Goal: Information Seeking & Learning: Understand process/instructions

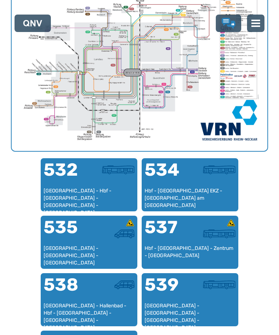
click at [83, 248] on div "[GEOGRAPHIC_DATA] - [GEOGRAPHIC_DATA] - [GEOGRAPHIC_DATA]" at bounding box center [89, 255] width 91 height 21
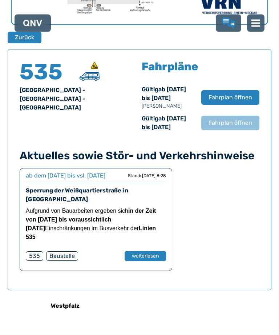
scroll to position [465, 0]
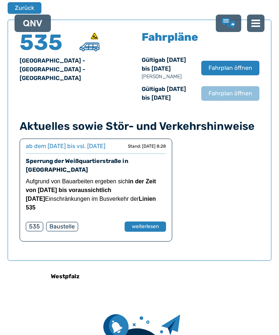
click at [223, 75] on button "Fahrplan öffnen" at bounding box center [230, 68] width 58 height 15
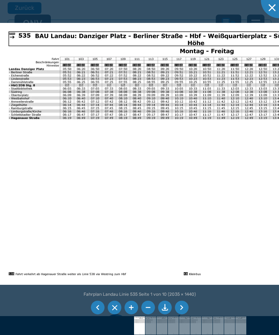
click at [95, 314] on li at bounding box center [98, 308] width 14 height 14
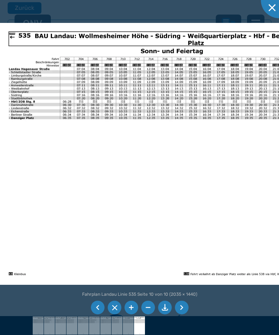
click at [97, 314] on li at bounding box center [98, 308] width 14 height 14
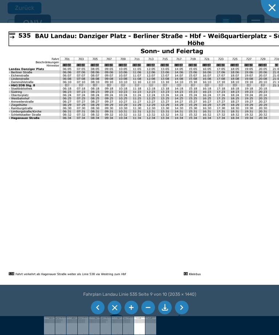
click at [101, 314] on li at bounding box center [98, 308] width 14 height 14
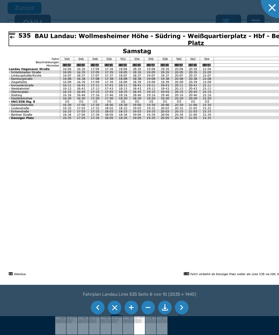
click at [97, 314] on li at bounding box center [98, 308] width 14 height 14
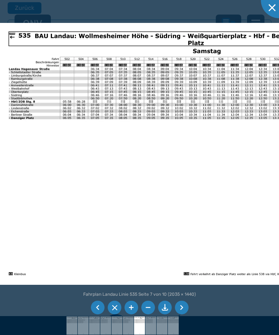
click at [97, 314] on li at bounding box center [98, 308] width 14 height 14
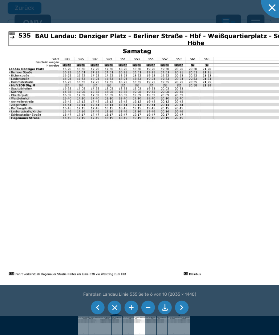
click at [98, 314] on li at bounding box center [98, 308] width 14 height 14
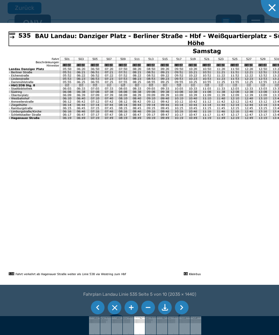
click at [97, 314] on li at bounding box center [98, 308] width 14 height 14
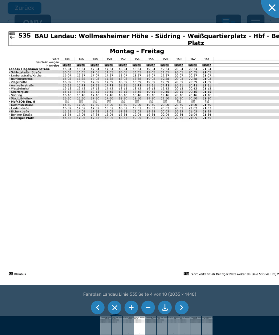
click at [100, 314] on li at bounding box center [98, 308] width 14 height 14
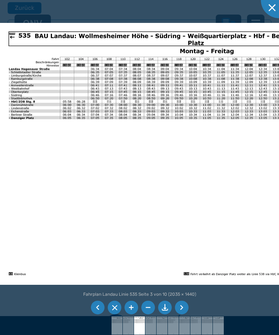
click at [97, 314] on li at bounding box center [98, 308] width 14 height 14
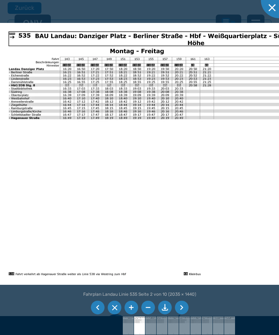
click at [98, 314] on li at bounding box center [98, 308] width 14 height 14
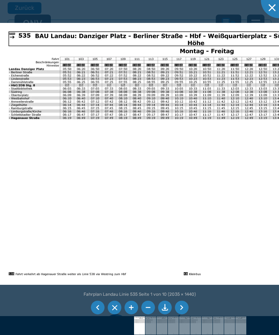
click at [97, 314] on li at bounding box center [98, 308] width 14 height 14
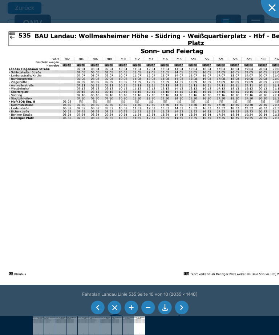
click at [98, 314] on li at bounding box center [98, 308] width 14 height 14
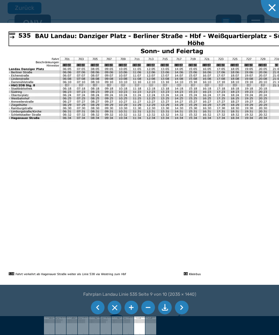
click at [99, 314] on li at bounding box center [98, 308] width 14 height 14
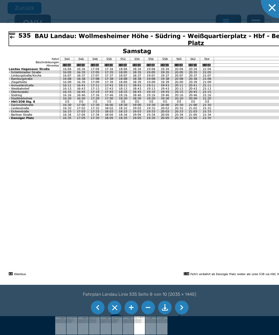
click at [98, 314] on li at bounding box center [98, 308] width 14 height 14
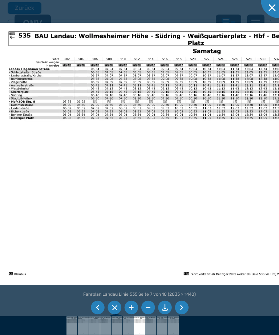
click at [97, 314] on li at bounding box center [98, 308] width 14 height 14
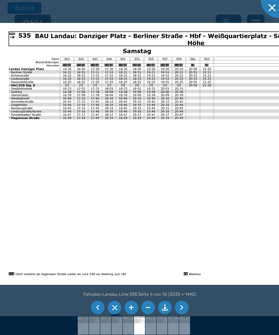
click at [97, 314] on li at bounding box center [98, 308] width 14 height 14
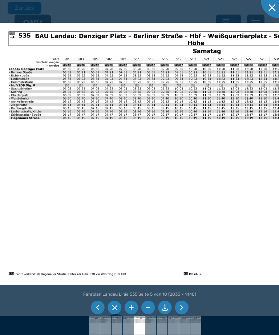
click at [99, 314] on li at bounding box center [98, 308] width 14 height 14
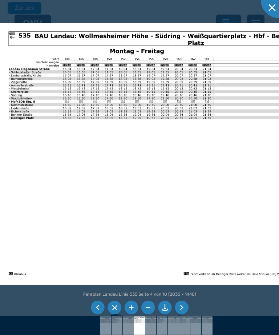
click at [99, 314] on li at bounding box center [98, 308] width 14 height 14
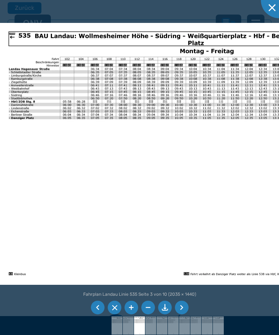
click at [96, 314] on li at bounding box center [98, 308] width 14 height 14
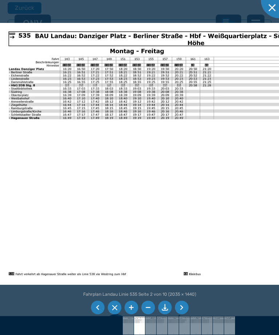
click at [97, 314] on li at bounding box center [98, 308] width 14 height 14
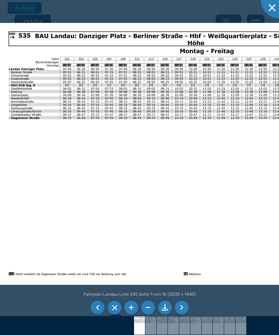
click at [95, 314] on li at bounding box center [98, 308] width 14 height 14
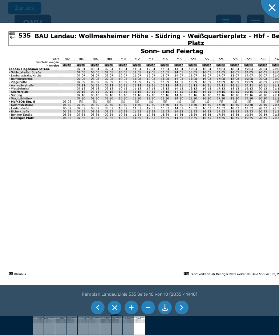
click at [97, 314] on li at bounding box center [98, 308] width 14 height 14
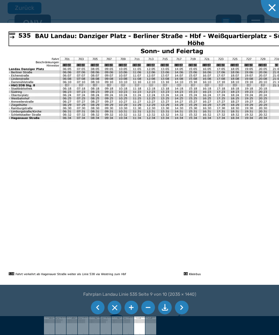
click at [99, 314] on li at bounding box center [98, 308] width 14 height 14
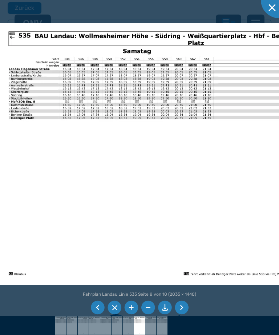
click at [99, 314] on li at bounding box center [98, 308] width 14 height 14
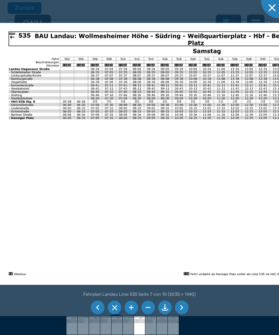
click at [96, 314] on li at bounding box center [98, 308] width 14 height 14
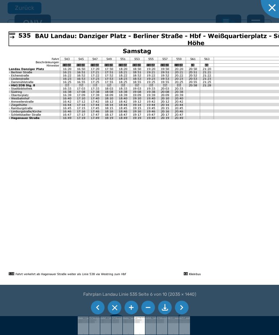
click at [97, 314] on li at bounding box center [98, 308] width 14 height 14
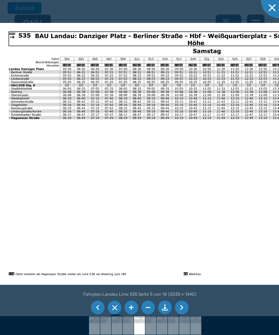
click at [102, 314] on li at bounding box center [98, 308] width 14 height 14
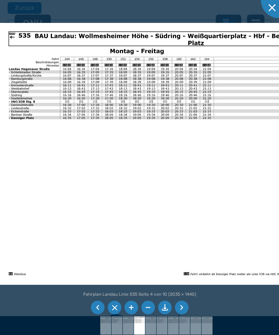
click at [99, 314] on li at bounding box center [98, 308] width 14 height 14
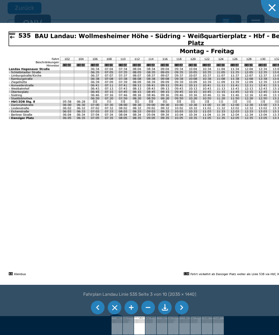
click at [99, 314] on li at bounding box center [98, 308] width 14 height 14
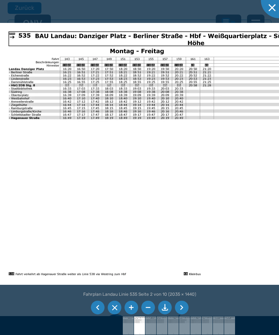
click at [98, 314] on li at bounding box center [98, 308] width 14 height 14
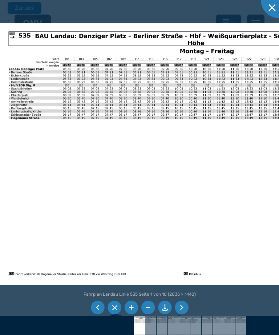
click at [99, 314] on li at bounding box center [98, 308] width 14 height 14
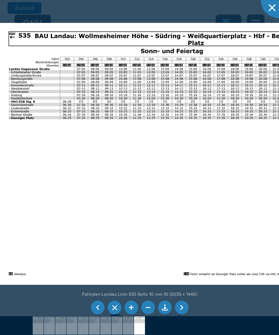
click at [96, 314] on li at bounding box center [98, 308] width 14 height 14
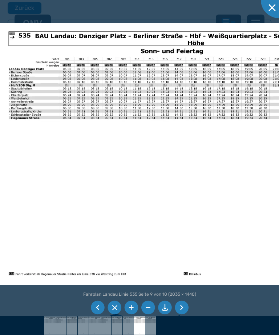
click at [95, 314] on li at bounding box center [98, 308] width 14 height 14
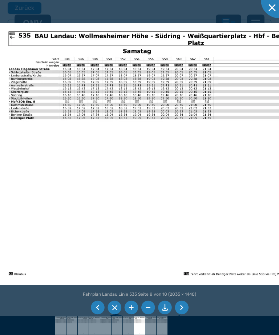
click at [96, 314] on li at bounding box center [98, 308] width 14 height 14
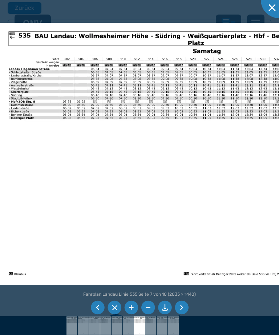
click at [100, 314] on li at bounding box center [98, 308] width 14 height 14
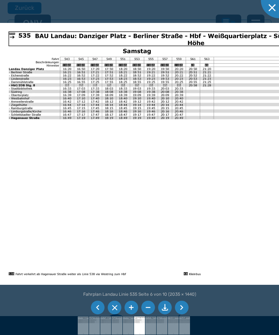
click at [96, 314] on li at bounding box center [98, 308] width 14 height 14
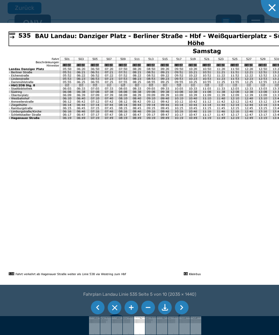
click at [100, 314] on li at bounding box center [98, 308] width 14 height 14
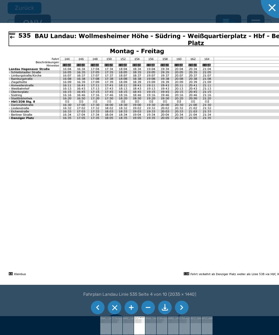
click at [98, 314] on li at bounding box center [98, 308] width 14 height 14
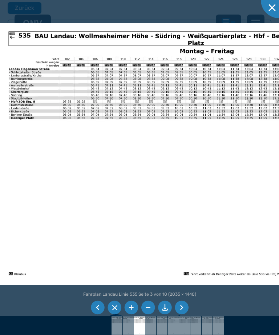
click at [245, 97] on img at bounding box center [185, 154] width 370 height 262
click at [268, 13] on div at bounding box center [279, 0] width 36 height 36
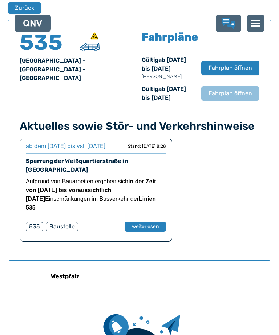
click at [24, 12] on button "Zurück" at bounding box center [25, 8] width 34 height 12
